Goal: Find specific page/section: Find specific page/section

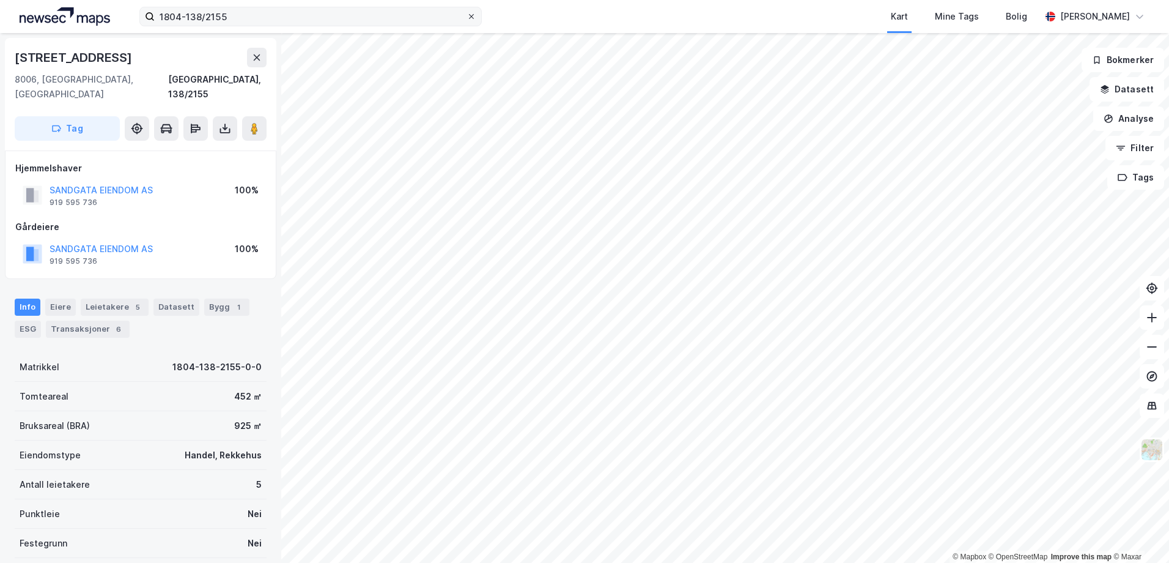
click at [473, 15] on icon at bounding box center [471, 16] width 7 height 7
click at [467, 15] on input "1804-138/2155" at bounding box center [311, 16] width 312 height 18
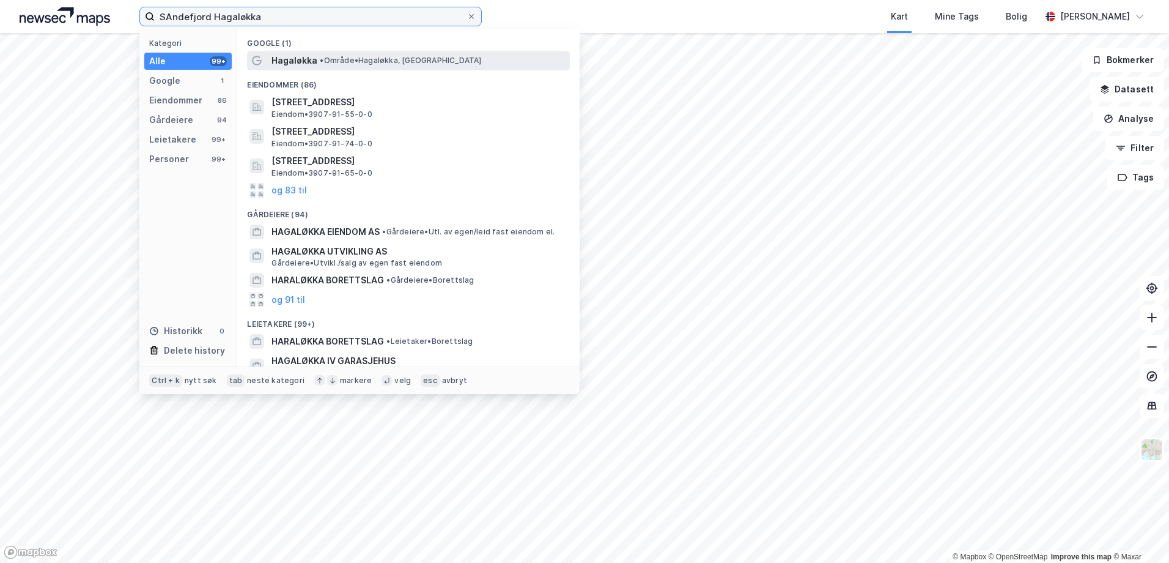
type input "SAndefjord Hagaløkka"
click at [345, 61] on span "• Område • [GEOGRAPHIC_DATA], [GEOGRAPHIC_DATA]" at bounding box center [400, 61] width 161 height 10
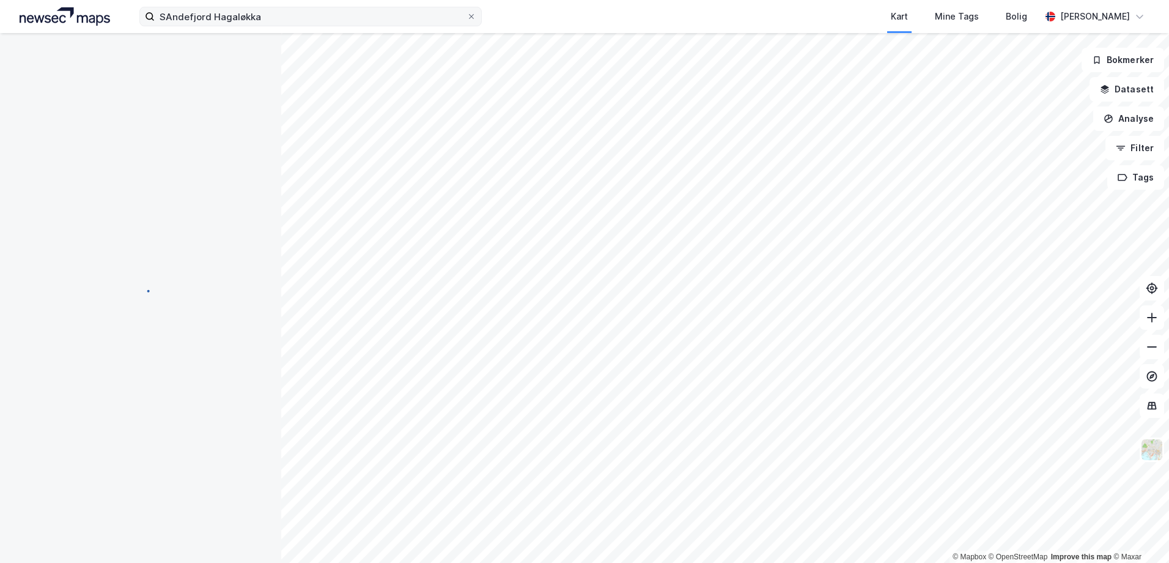
scroll to position [1, 0]
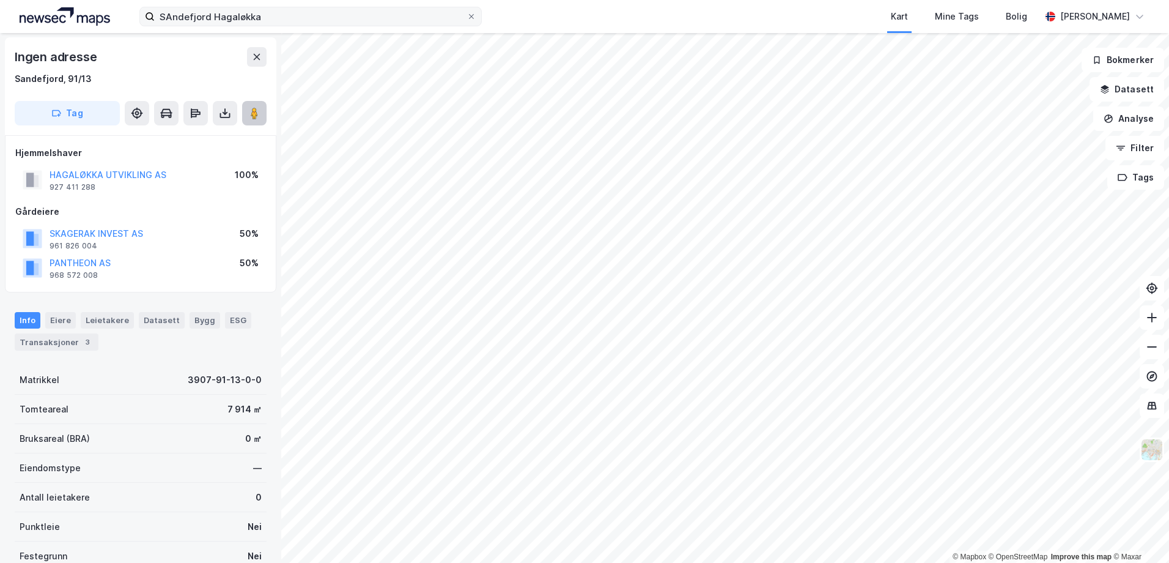
click at [257, 115] on image at bounding box center [254, 113] width 7 height 12
click at [471, 390] on div "© Mapbox © OpenStreetMap Improve this map © Maxar Ingen adresse [GEOGRAPHIC_DAT…" at bounding box center [584, 298] width 1169 height 530
